Goal: Transaction & Acquisition: Purchase product/service

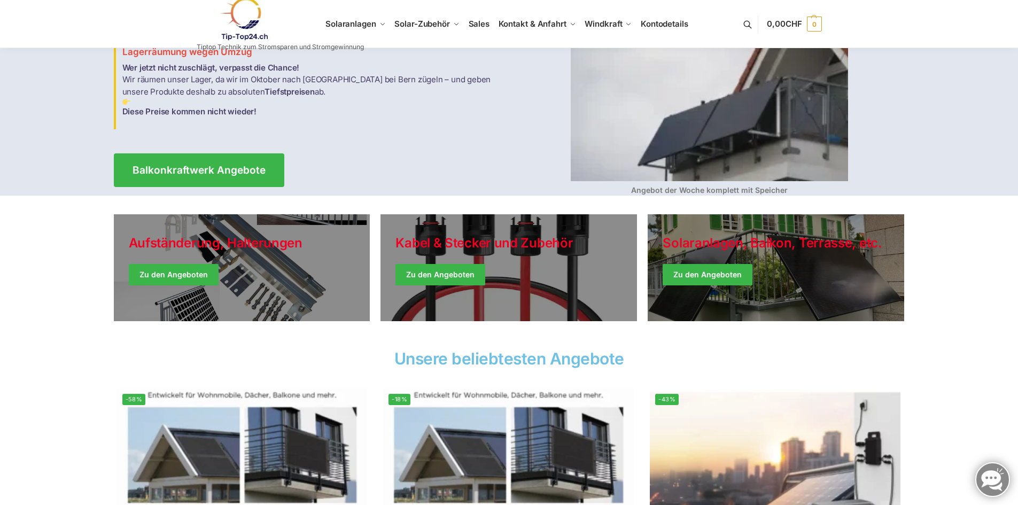
scroll to position [107, 0]
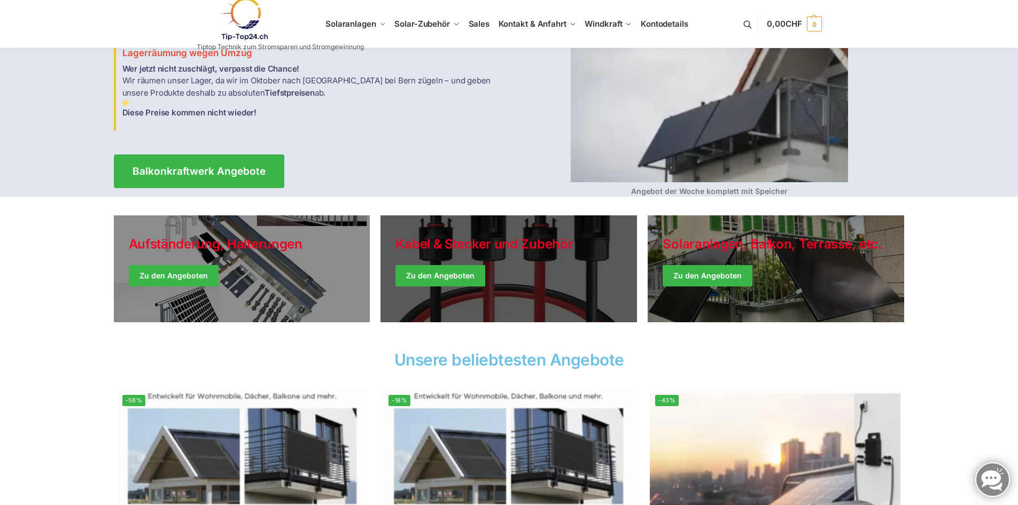
click at [513, 243] on link "Holiday Style" at bounding box center [509, 268] width 257 height 107
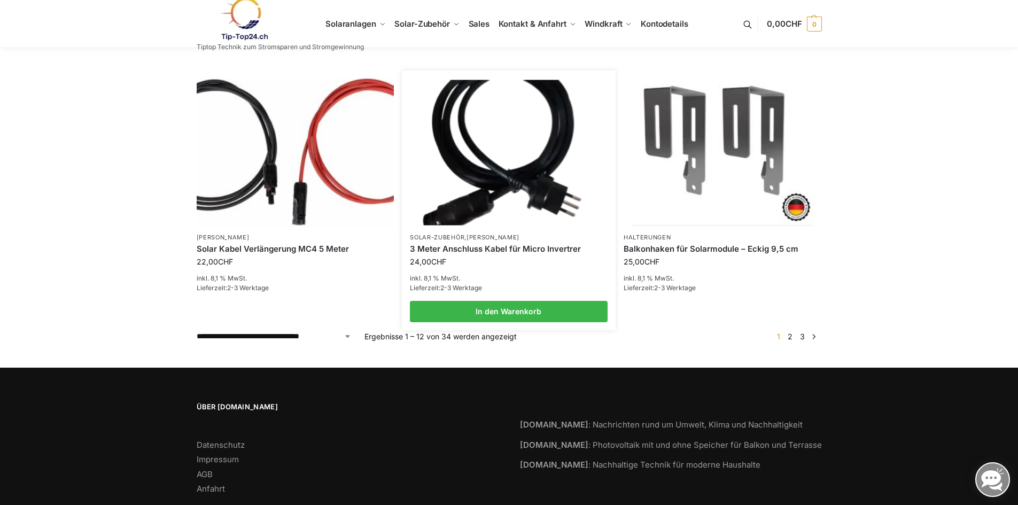
scroll to position [896, 0]
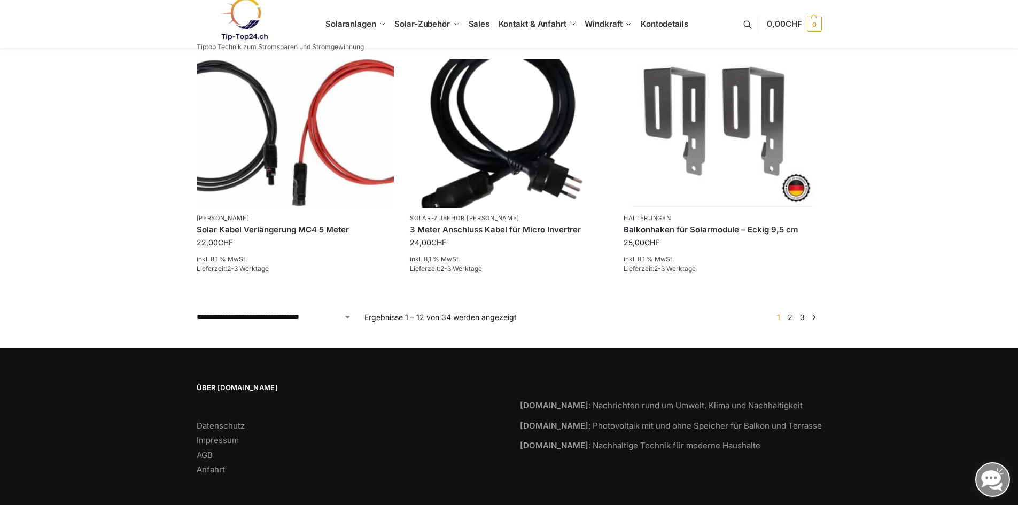
click at [785, 312] on ul "1 2 3 →" at bounding box center [796, 317] width 51 height 11
click at [814, 312] on link "→" at bounding box center [814, 317] width 8 height 11
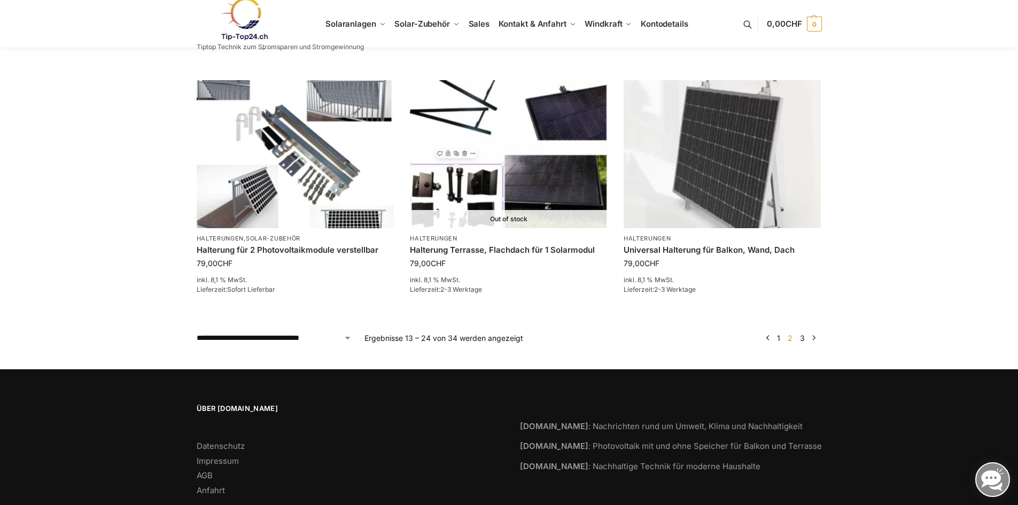
scroll to position [908, 0]
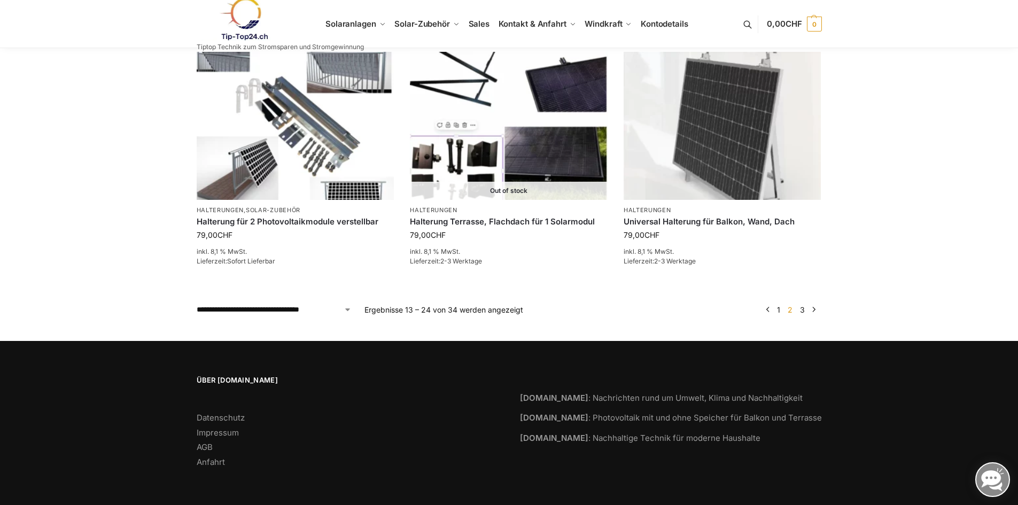
click at [814, 313] on link "→" at bounding box center [814, 309] width 8 height 11
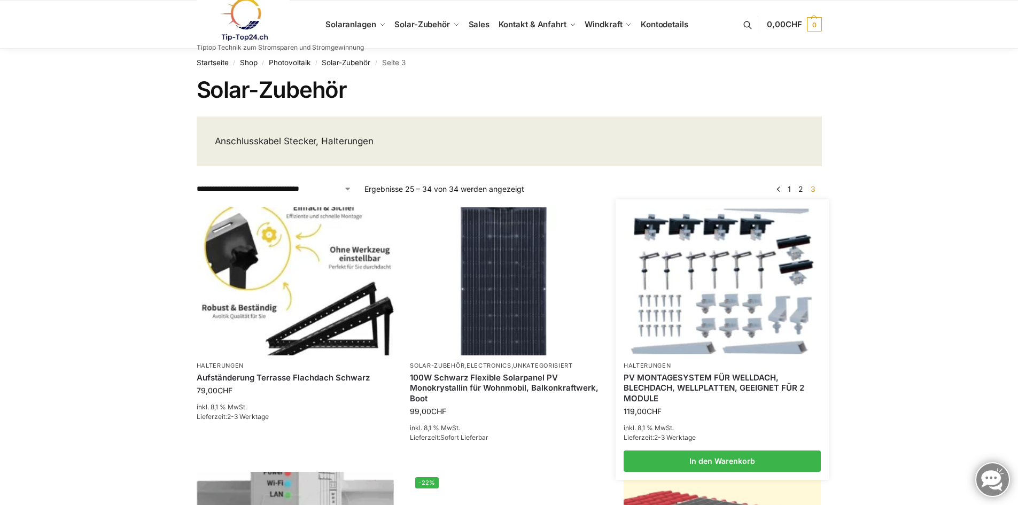
click at [648, 367] on link "Halterungen" at bounding box center [648, 365] width 48 height 7
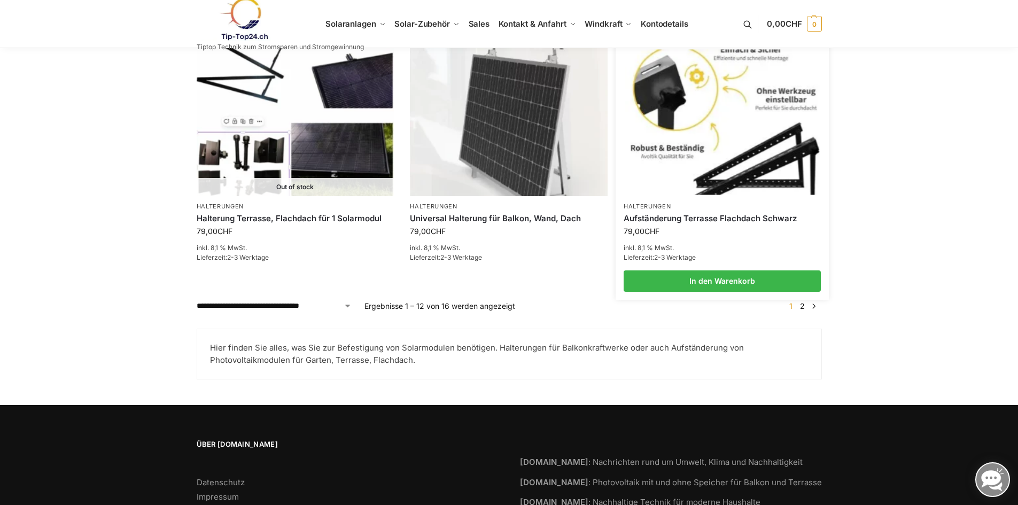
scroll to position [1196, 0]
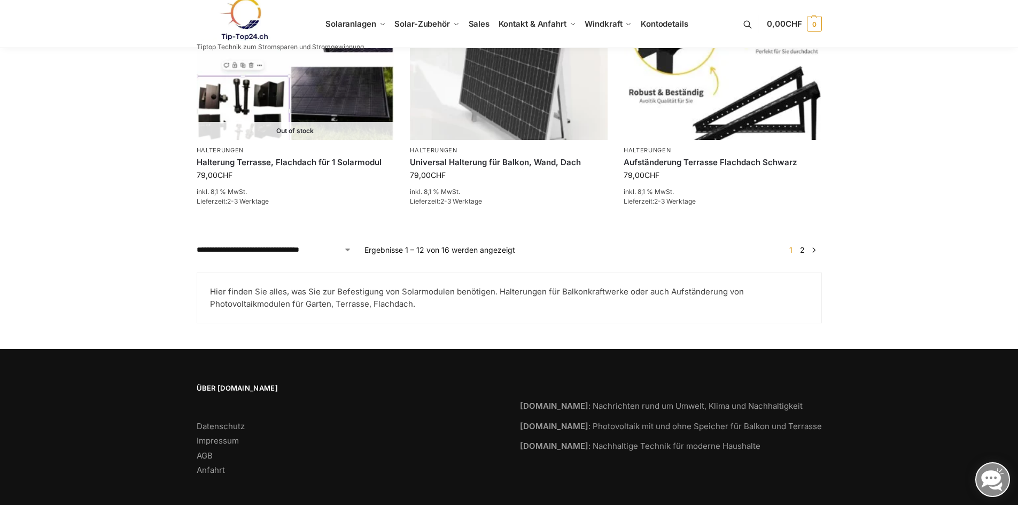
click at [817, 244] on link "→" at bounding box center [814, 249] width 8 height 11
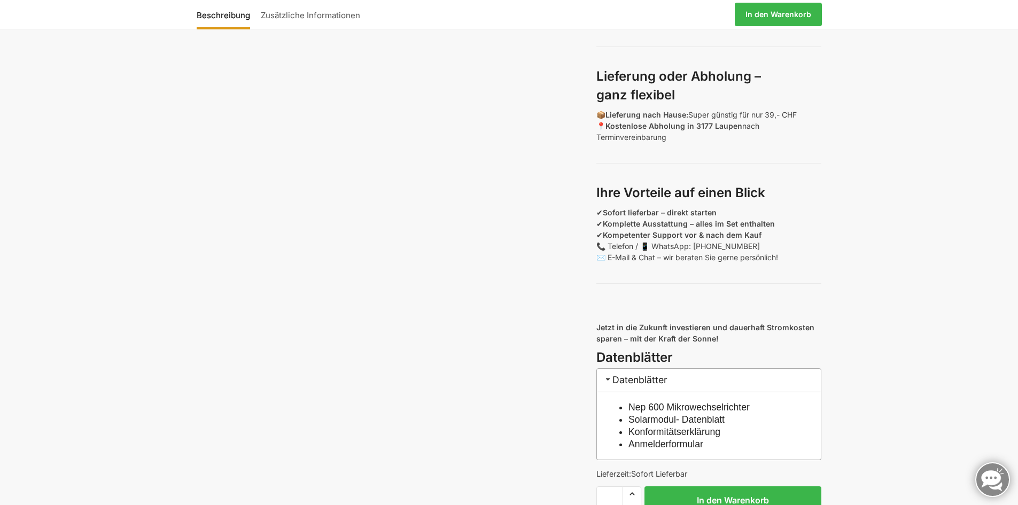
scroll to position [641, 0]
